Goal: Navigation & Orientation: Find specific page/section

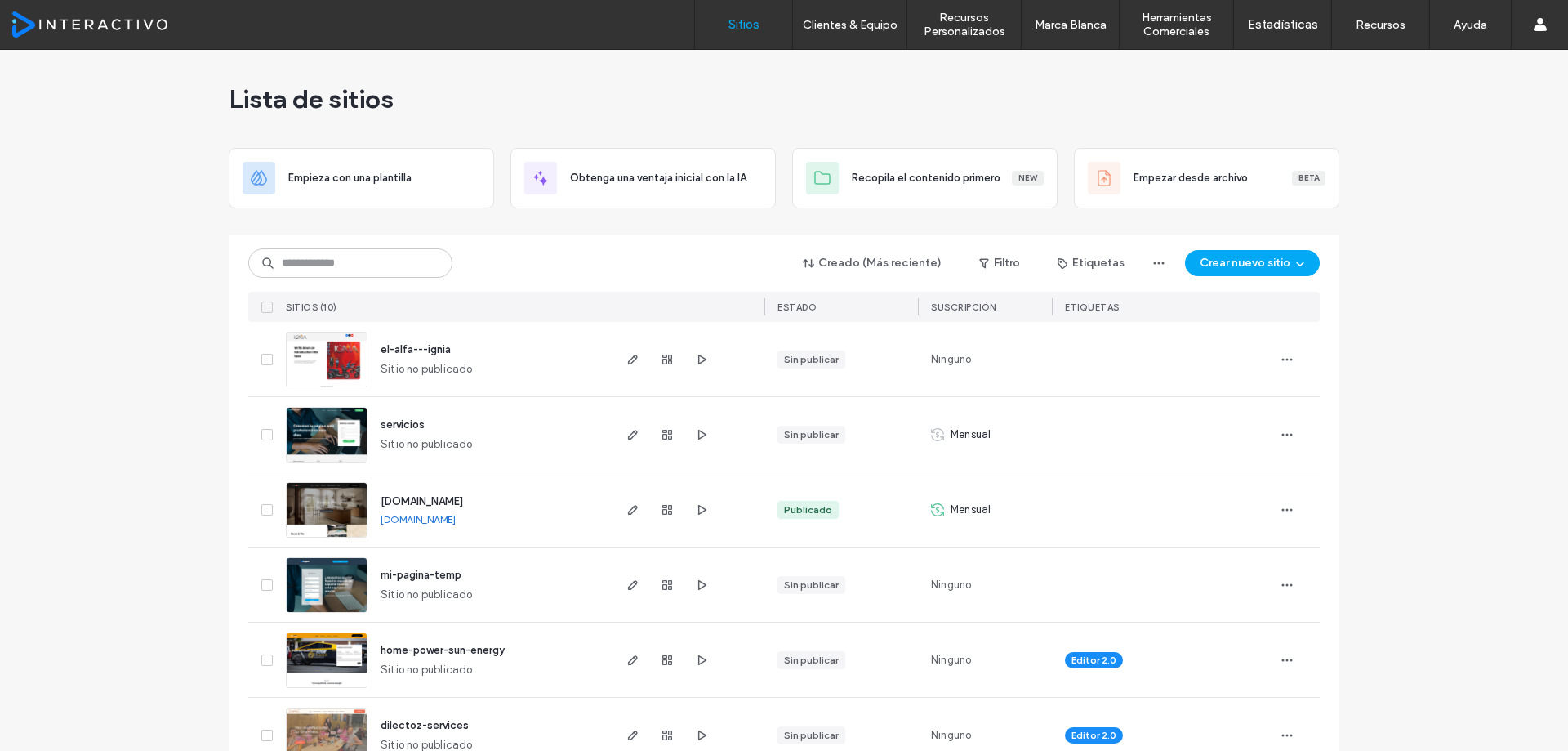
scroll to position [342, 0]
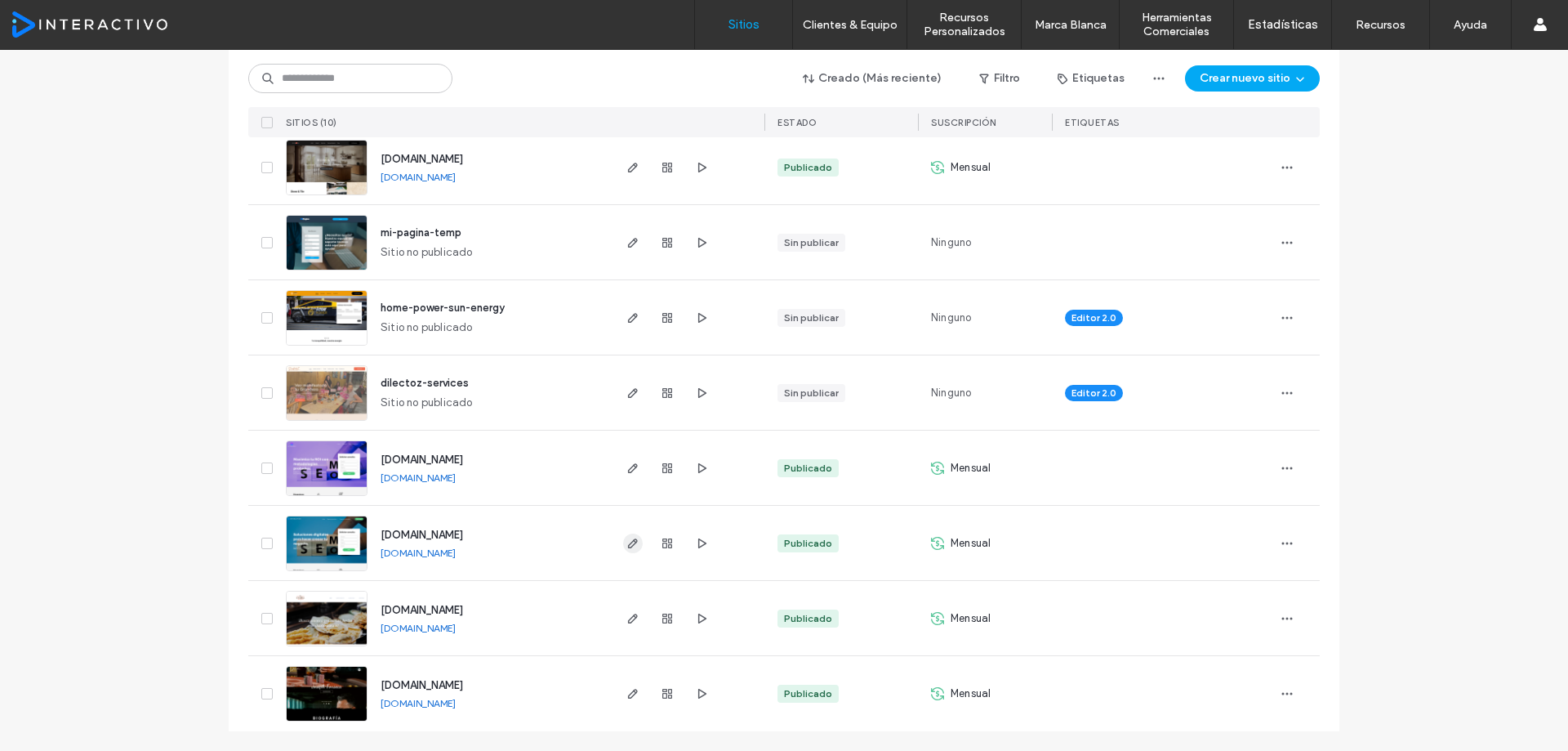
click at [626, 542] on icon "button" at bounding box center [633, 543] width 13 height 13
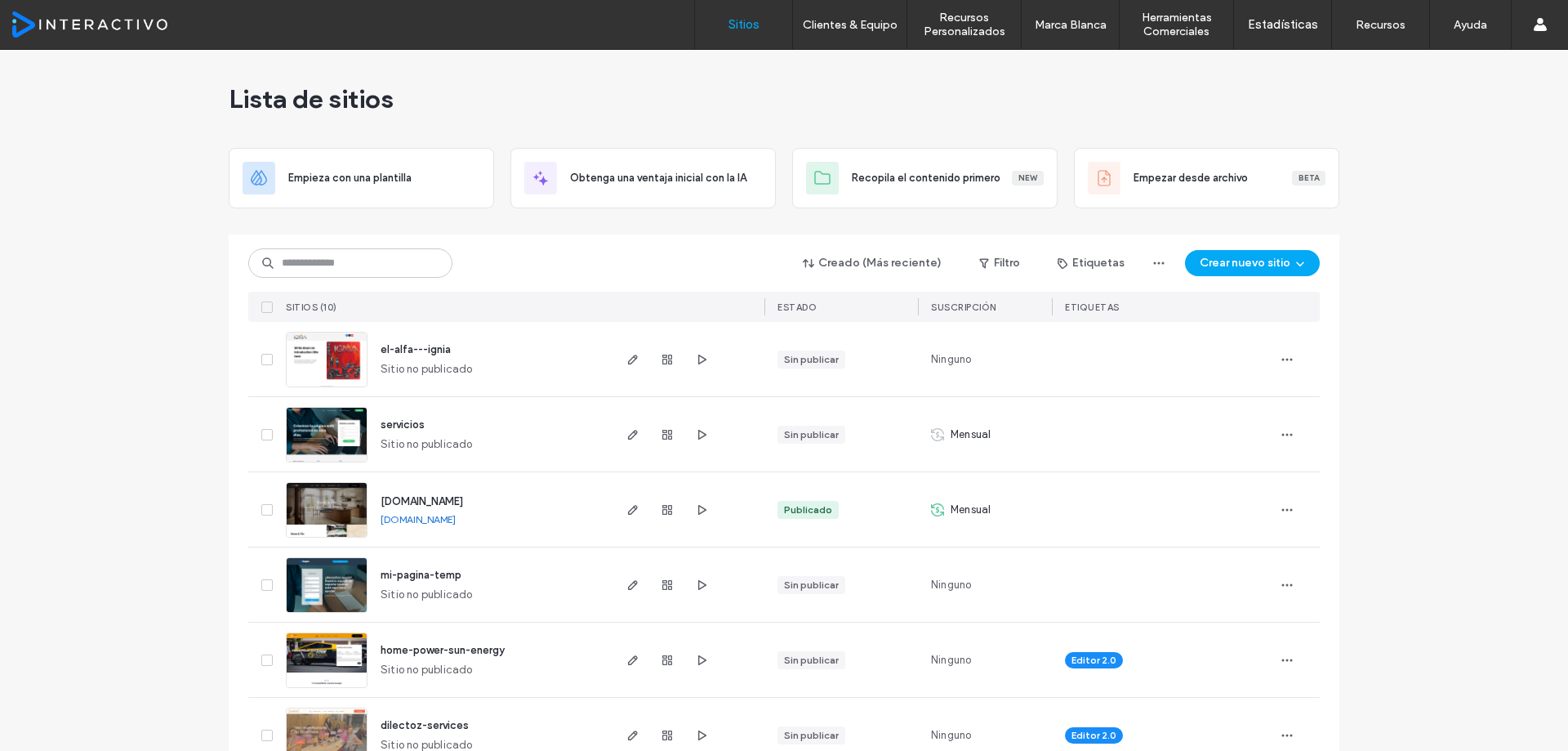
click at [120, 9] on div "Sitios Clientes & Equipo Gestión de Clientes Facturación de Clientes Permisos d…" at bounding box center [784, 25] width 1568 height 50
drag, startPoint x: 122, startPoint y: 24, endPoint x: 154, endPoint y: 4, distance: 37.7
click at [123, 24] on div at bounding box center [105, 25] width 185 height 26
click at [150, 21] on div at bounding box center [105, 25] width 185 height 26
